Goal: Task Accomplishment & Management: Complete application form

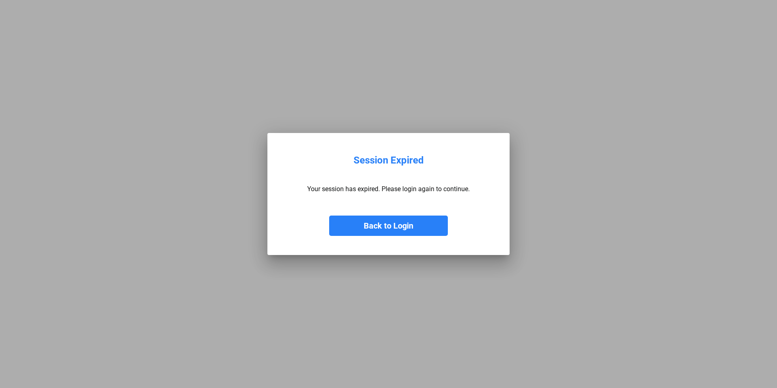
click at [384, 218] on button "Back to Login" at bounding box center [388, 225] width 119 height 20
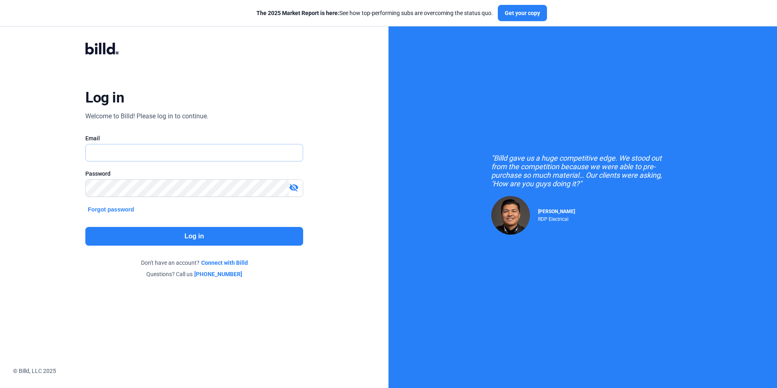
type input "[EMAIL_ADDRESS][DOMAIN_NAME]"
click at [189, 227] on button "Log in" at bounding box center [193, 236] width 217 height 19
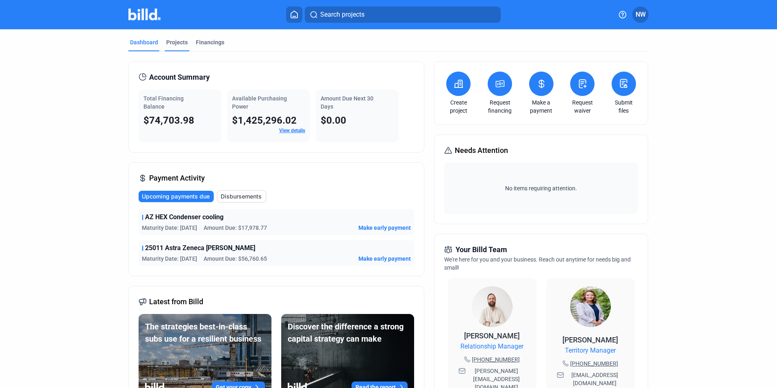
click at [180, 41] on div "Projects" at bounding box center [177, 42] width 22 height 8
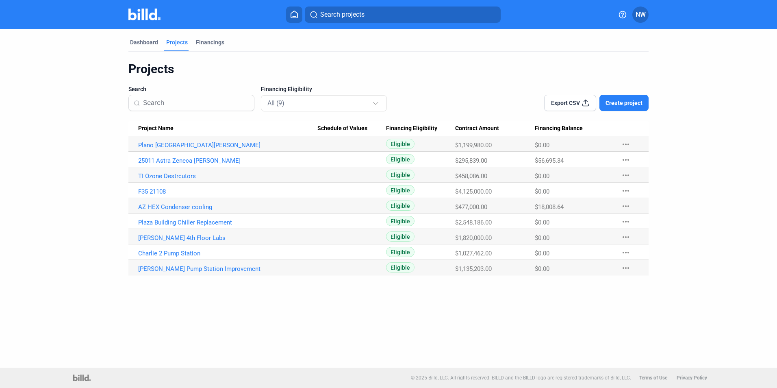
click at [608, 101] on span "Create project" at bounding box center [623, 103] width 37 height 8
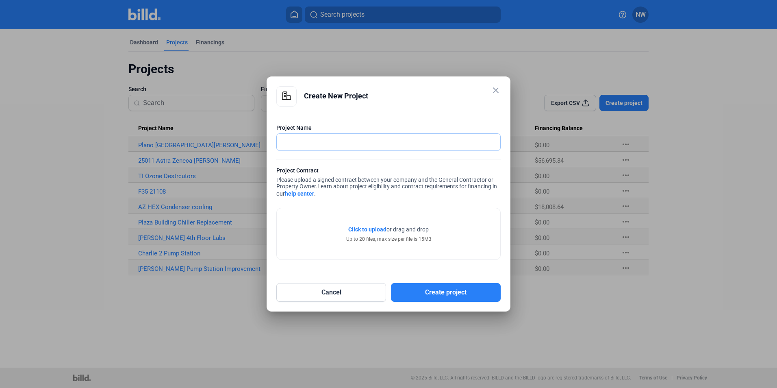
click at [332, 143] on input "text" at bounding box center [388, 142] width 223 height 17
type input "24064 Tarrant County Chiller Replacement"
click at [458, 258] on div "Click to upload Tap to upload or drag and drop Up to 20 files, max size per fil…" at bounding box center [388, 233] width 223 height 51
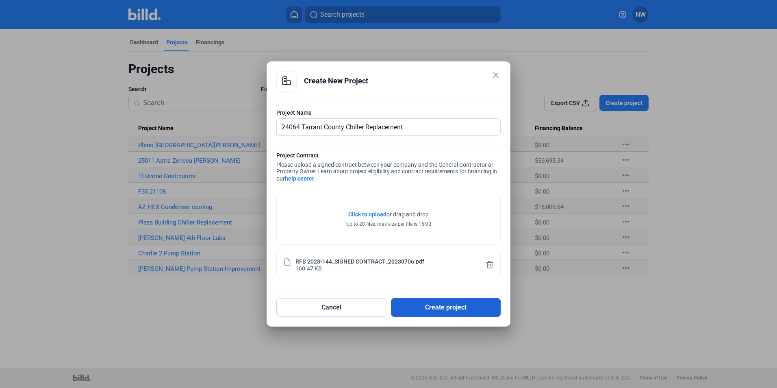
click at [483, 307] on button "Create project" at bounding box center [446, 307] width 110 height 19
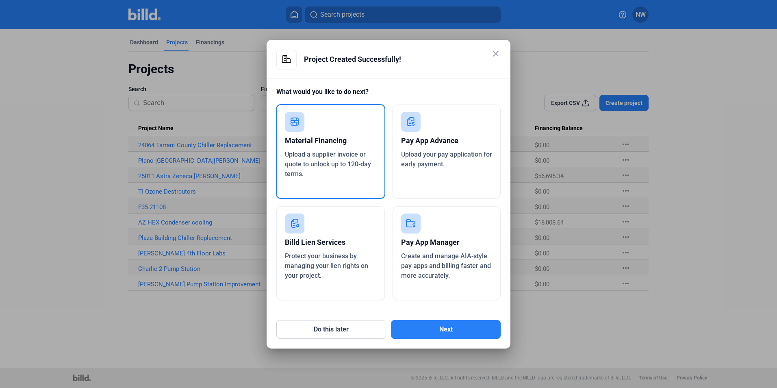
click at [318, 159] on div "Upload a supplier invoice or quote to unlock up to 120-day terms." at bounding box center [330, 163] width 91 height 29
click at [444, 331] on button "Next" at bounding box center [446, 329] width 110 height 19
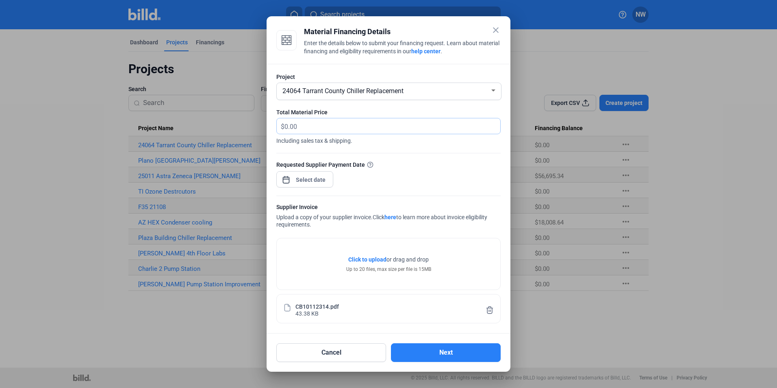
drag, startPoint x: 298, startPoint y: 119, endPoint x: 315, endPoint y: 125, distance: 17.5
click at [298, 119] on input "text" at bounding box center [387, 126] width 206 height 16
type input "488,586.80"
click at [318, 180] on mat-tooltip-component "Date you'd like Billd to pay your supplier" at bounding box center [370, 180] width 105 height 22
click at [286, 178] on span "Open calendar" at bounding box center [285, 175] width 19 height 19
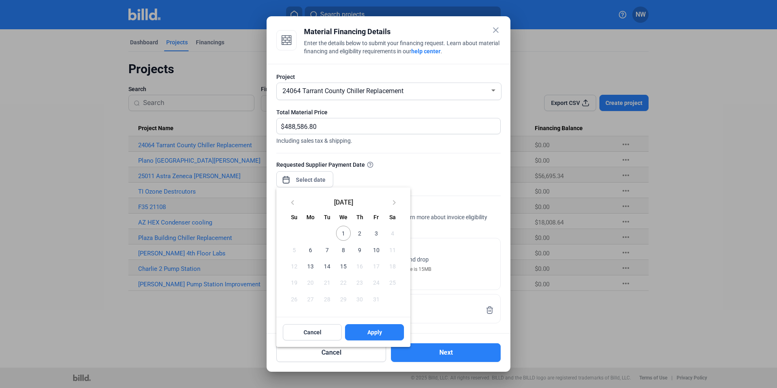
click at [342, 235] on span "1" at bounding box center [343, 232] width 15 height 15
click at [356, 232] on span "2" at bounding box center [359, 232] width 15 height 15
click at [379, 334] on span "Apply" at bounding box center [374, 332] width 15 height 8
type input "[DATE]"
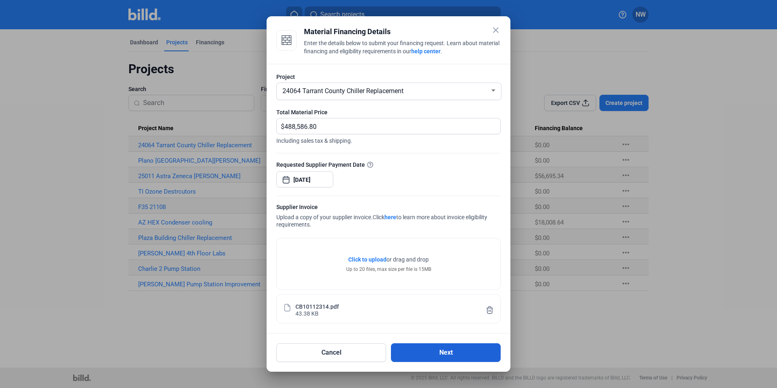
click at [425, 349] on button "Next" at bounding box center [446, 352] width 110 height 19
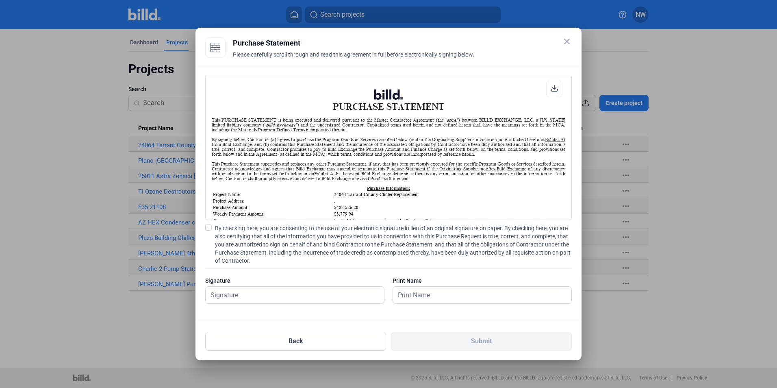
scroll to position [0, 0]
click at [282, 300] on input "text" at bounding box center [290, 294] width 169 height 17
type input "[PERSON_NAME]"
click at [468, 284] on div "Print Name" at bounding box center [481, 280] width 179 height 8
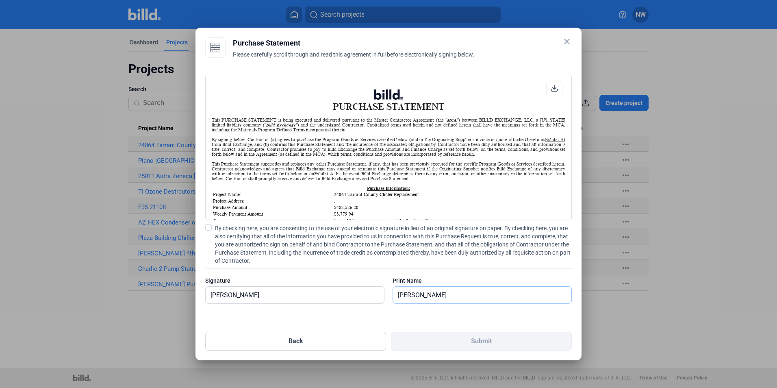
click at [473, 291] on input "[PERSON_NAME]" at bounding box center [477, 294] width 169 height 17
click at [318, 298] on input "[PERSON_NAME]" at bounding box center [290, 294] width 169 height 17
click at [207, 231] on label "By checking here, you are consenting to the use of your electronic signature in…" at bounding box center [388, 244] width 366 height 41
click at [0, 0] on input "By checking here, you are consenting to the use of your electronic signature in…" at bounding box center [0, 0] width 0 height 0
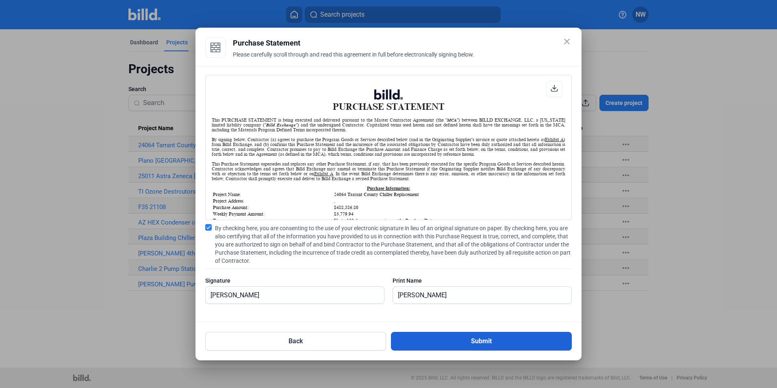
click at [440, 340] on button "Submit" at bounding box center [481, 340] width 181 height 19
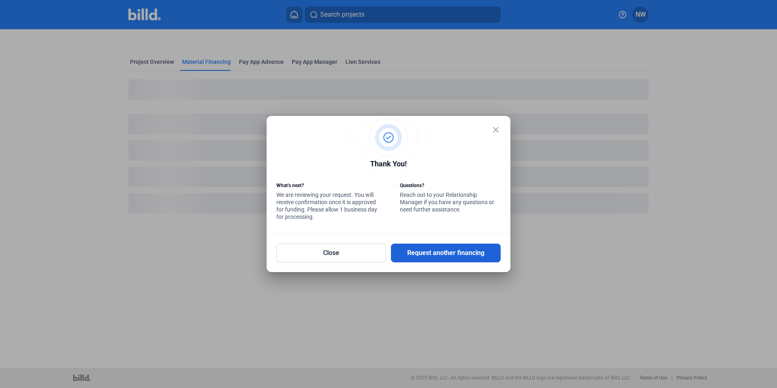
click at [436, 251] on button "Request another financing" at bounding box center [446, 252] width 110 height 19
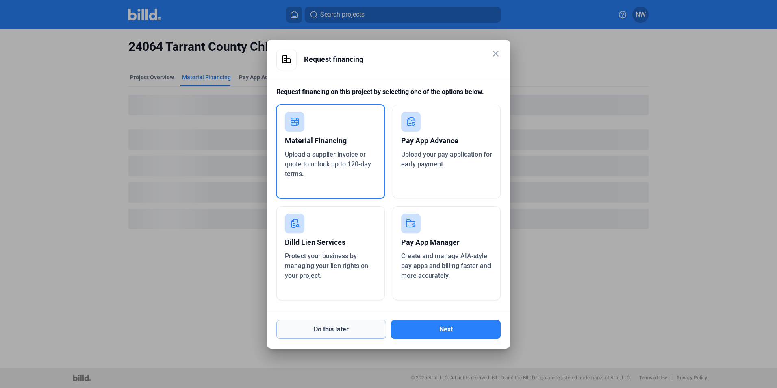
click at [321, 329] on button "Do this later" at bounding box center [331, 329] width 110 height 19
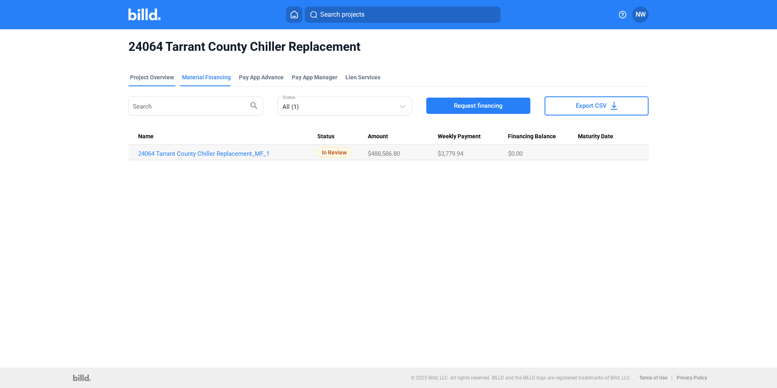
click at [159, 77] on div "Project Overview" at bounding box center [152, 77] width 44 height 8
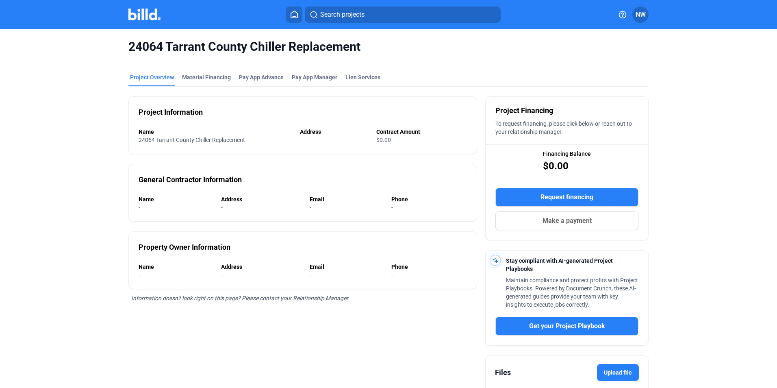
click at [299, 13] on home-icon at bounding box center [294, 15] width 10 height 8
